Goal: Understand process/instructions: Learn how to perform a task or action

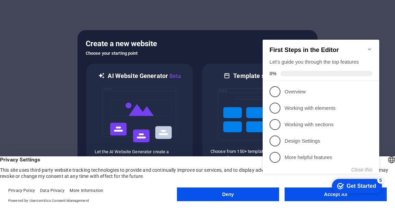
click div "checkmark Get Started 5 First Steps in the Editor Let's guide you through the t…"
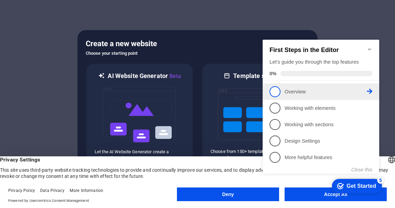
click at [277, 92] on span "1" at bounding box center [274, 91] width 11 height 11
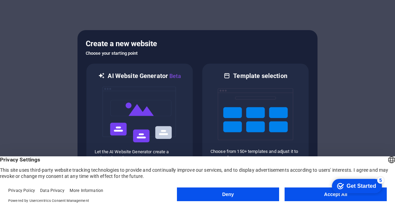
click at [306, 197] on button "Accept All" at bounding box center [336, 195] width 102 height 14
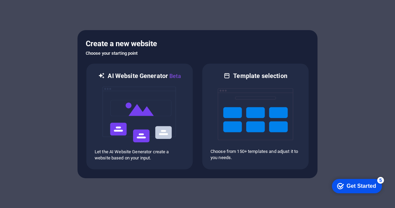
click at [137, 55] on h6 "Choose your starting point" at bounding box center [198, 53] width 224 height 8
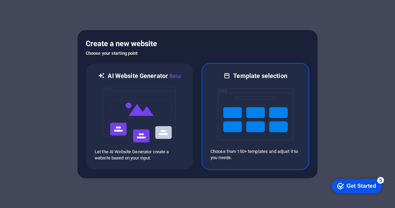
click at [216, 104] on div at bounding box center [256, 114] width 90 height 69
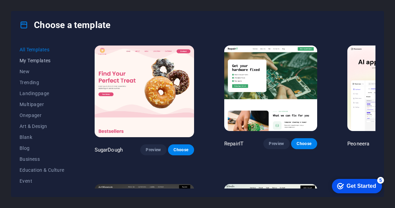
click at [44, 60] on span "My Templates" at bounding box center [42, 60] width 45 height 5
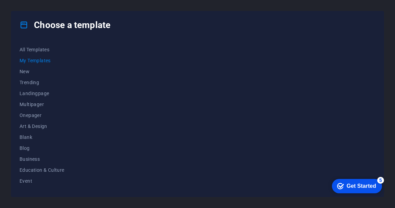
click at [44, 60] on span "My Templates" at bounding box center [42, 60] width 45 height 5
click at [37, 49] on span "All Templates" at bounding box center [42, 49] width 45 height 5
